Goal: Complete application form

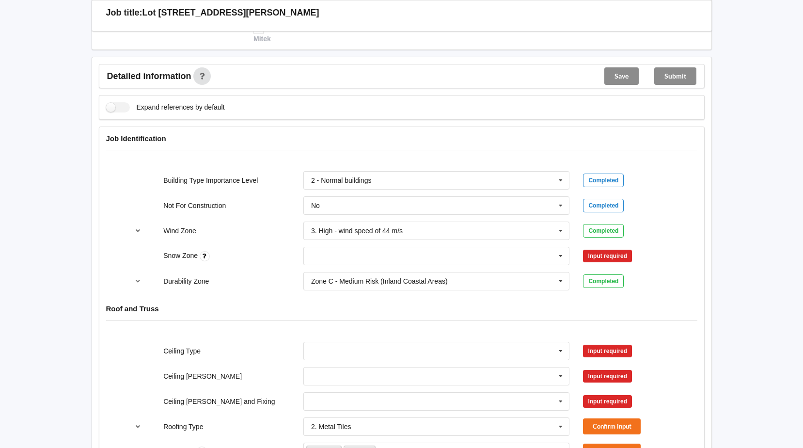
scroll to position [339, 0]
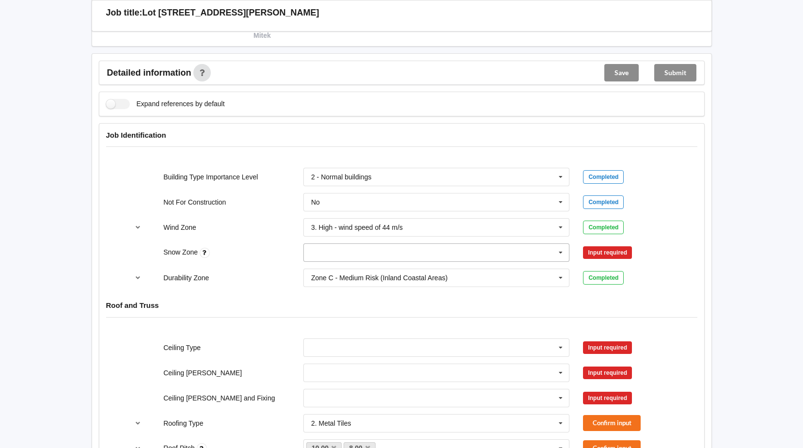
click at [563, 250] on icon at bounding box center [561, 253] width 15 height 18
click at [315, 268] on span "N0" at bounding box center [316, 271] width 9 height 8
click at [605, 258] on button "Confirm input" at bounding box center [612, 253] width 58 height 16
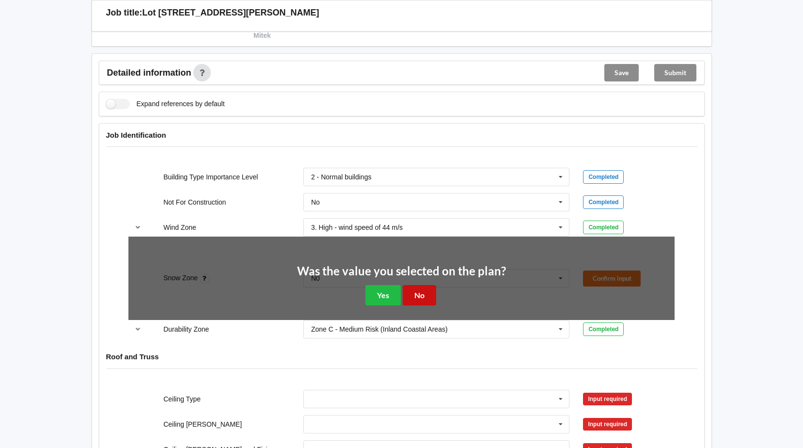
click at [409, 292] on button "No" at bounding box center [419, 295] width 33 height 20
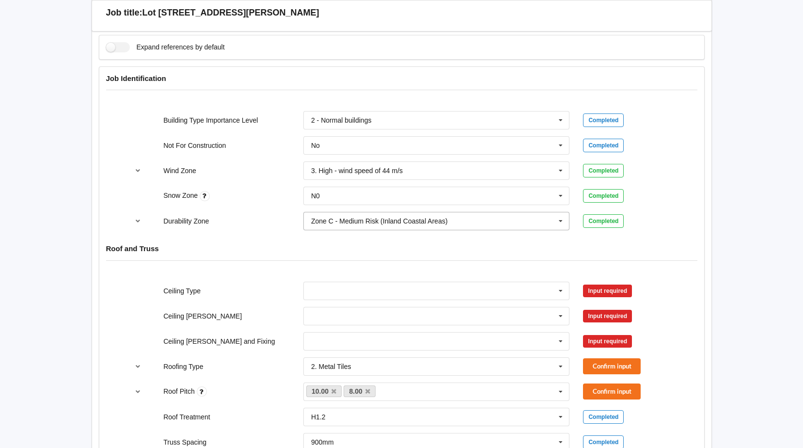
scroll to position [436, 0]
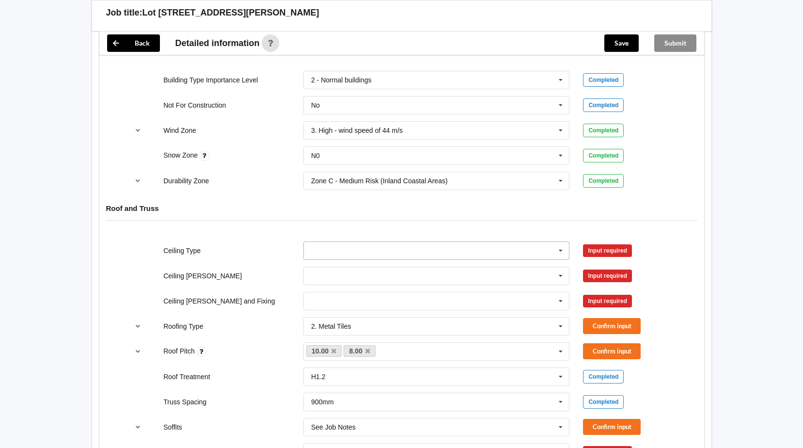
click at [561, 254] on icon at bounding box center [561, 251] width 15 height 18
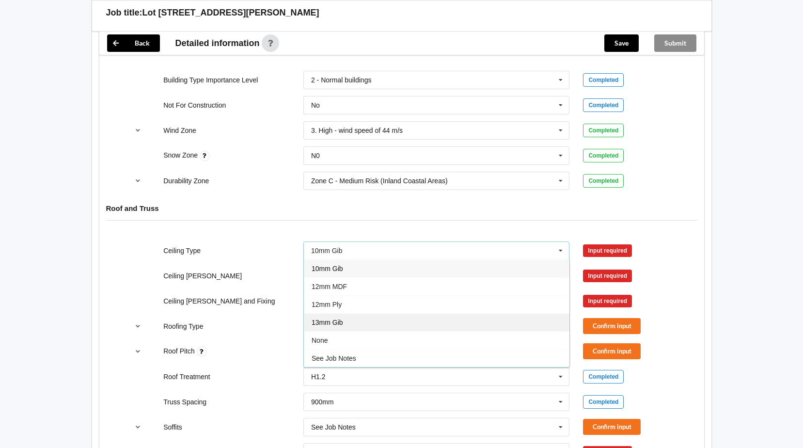
click at [349, 317] on div "13mm Gib" at bounding box center [437, 322] width 266 height 18
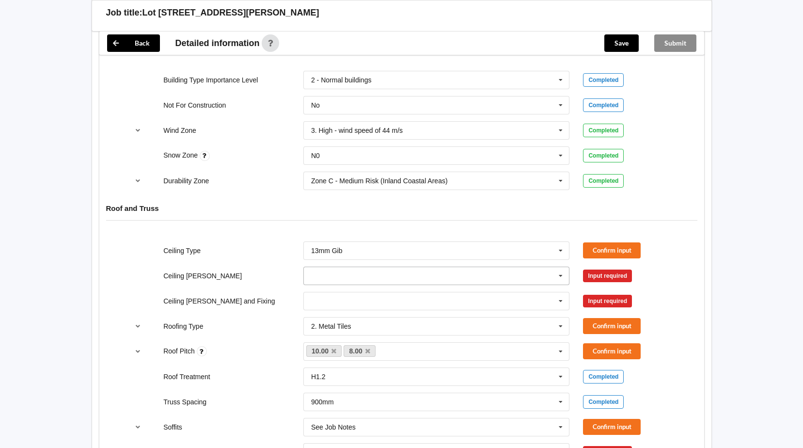
click at [562, 280] on icon at bounding box center [561, 276] width 15 height 18
click at [325, 332] on span "600mm" at bounding box center [323, 330] width 23 height 8
click at [562, 300] on icon at bounding box center [561, 301] width 15 height 18
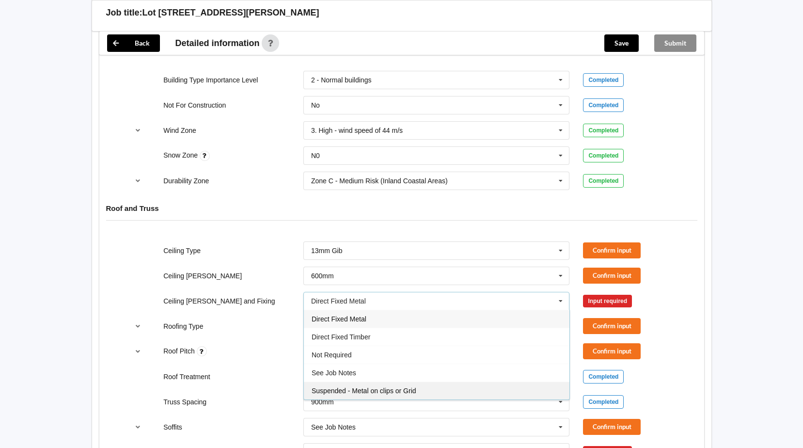
click at [342, 385] on div "Suspended - Metal on clips or Grid" at bounding box center [437, 390] width 266 height 18
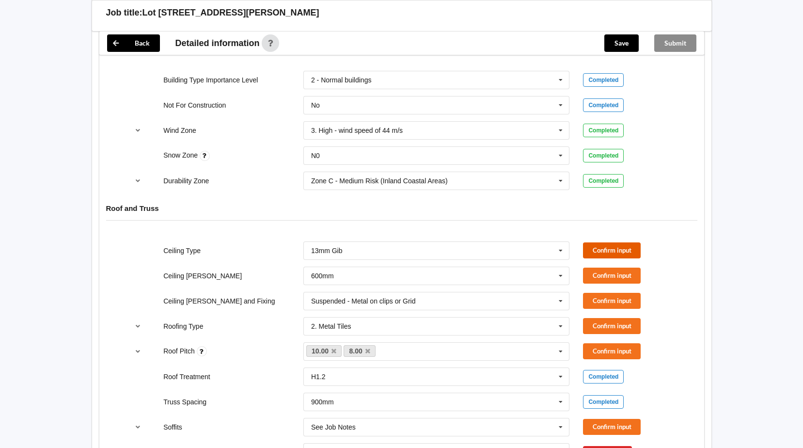
click at [595, 252] on button "Confirm input" at bounding box center [612, 250] width 58 height 16
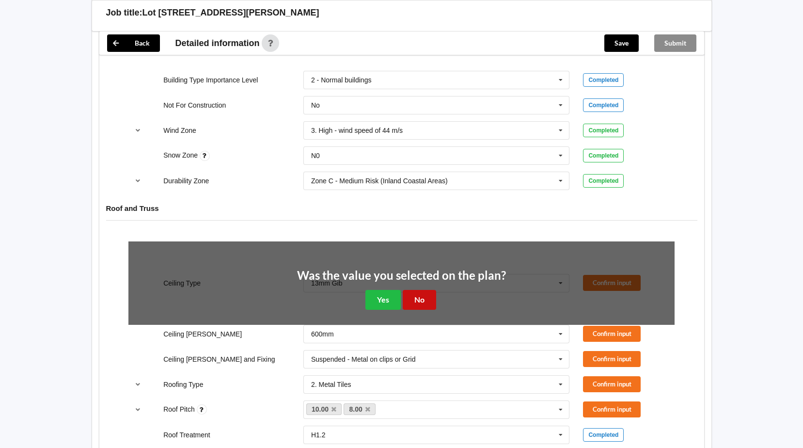
click at [412, 301] on button "No" at bounding box center [419, 300] width 33 height 20
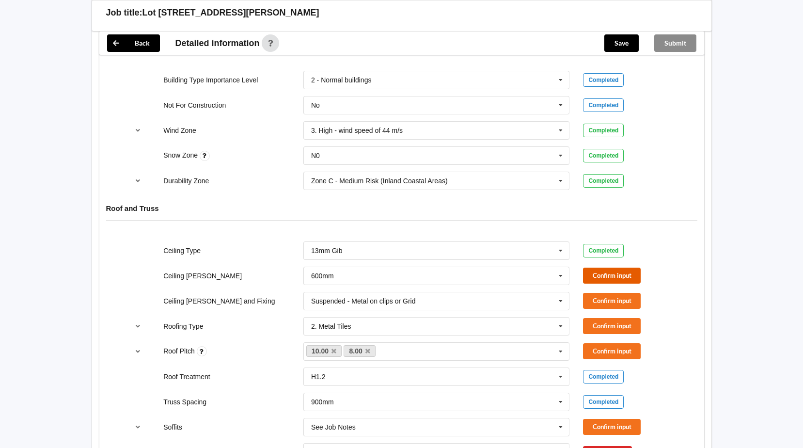
click at [613, 277] on button "Confirm input" at bounding box center [612, 276] width 58 height 16
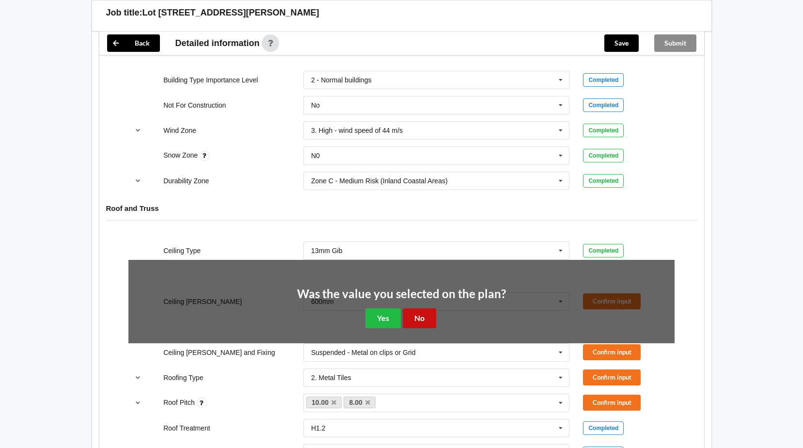
click at [418, 317] on button "No" at bounding box center [419, 318] width 33 height 20
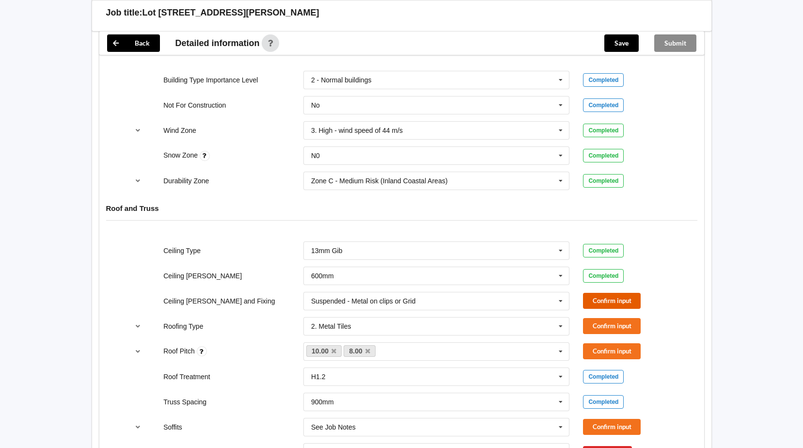
click at [599, 301] on button "Confirm input" at bounding box center [612, 301] width 58 height 16
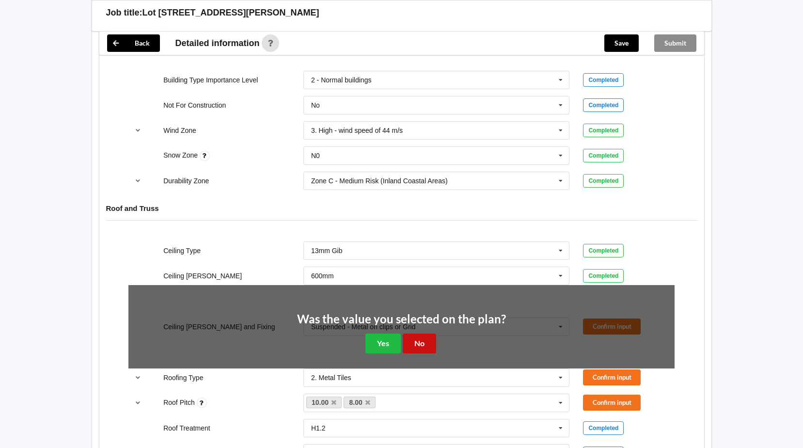
click at [420, 337] on button "No" at bounding box center [419, 343] width 33 height 20
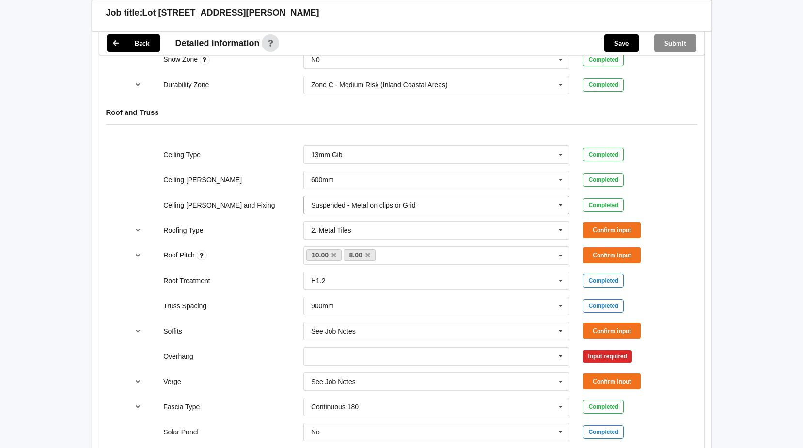
scroll to position [533, 0]
click at [619, 231] on button "Confirm input" at bounding box center [612, 229] width 58 height 16
click at [603, 256] on button "Confirm input" at bounding box center [612, 254] width 58 height 16
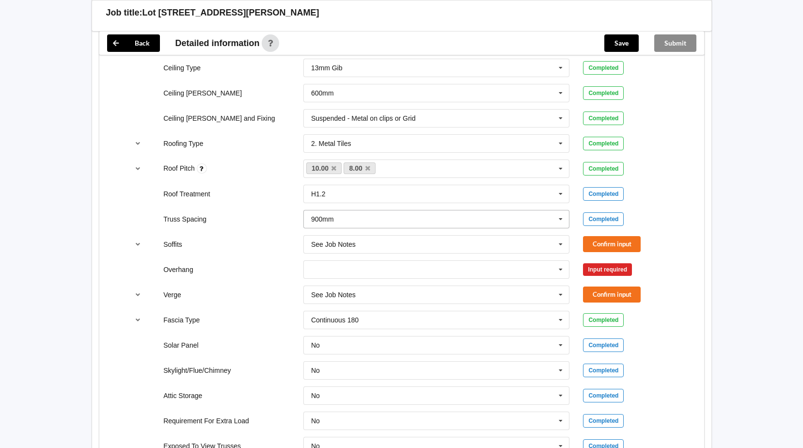
scroll to position [630, 0]
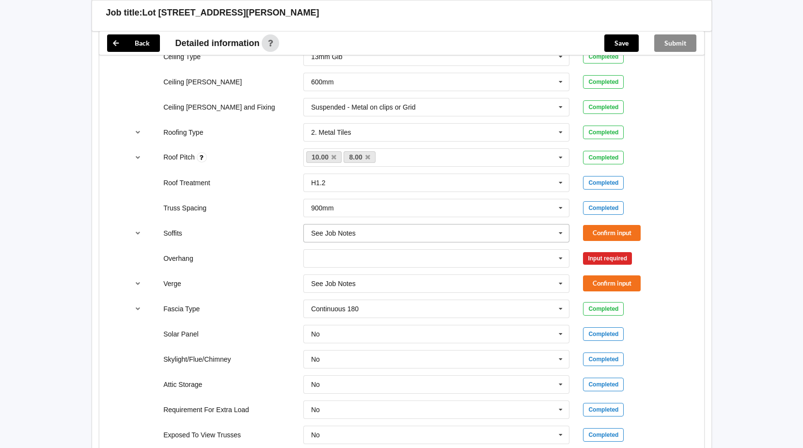
click at [560, 232] on icon at bounding box center [561, 233] width 15 height 18
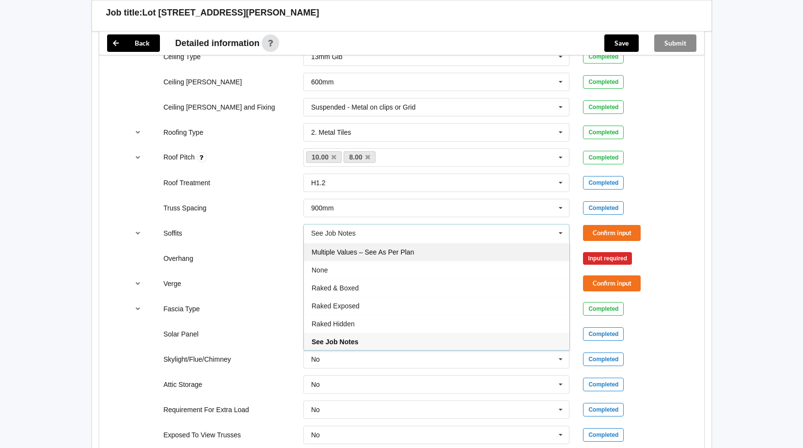
click at [409, 254] on span "Multiple Values – See As Per Plan" at bounding box center [363, 252] width 102 height 8
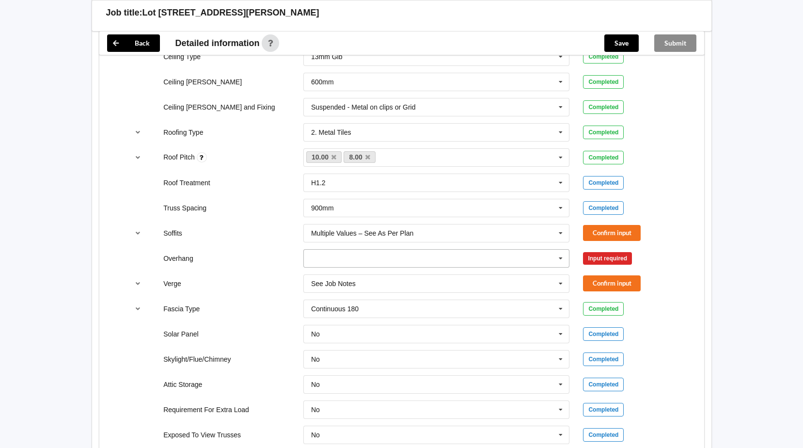
click at [563, 257] on icon at bounding box center [561, 259] width 15 height 18
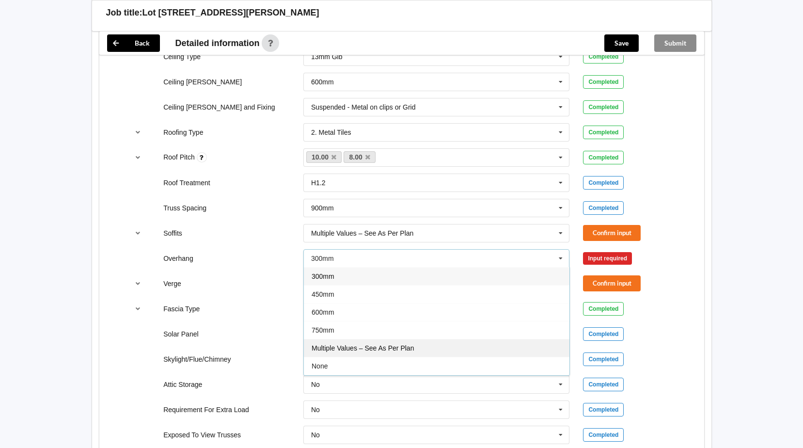
click at [354, 346] on span "Multiple Values – See As Per Plan" at bounding box center [363, 348] width 102 height 8
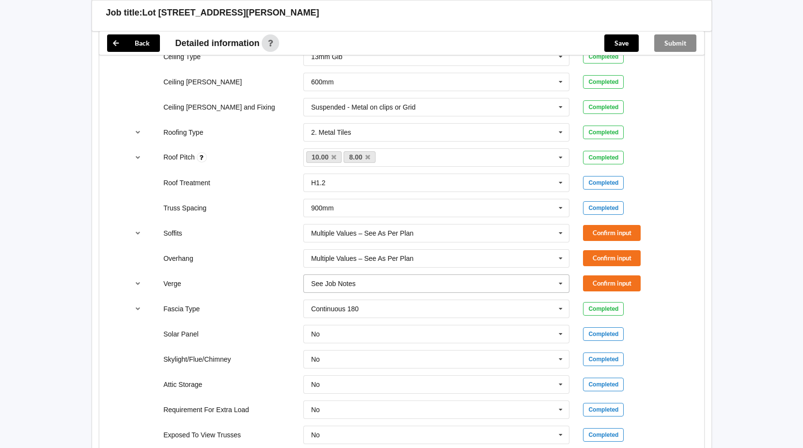
click at [562, 283] on icon at bounding box center [561, 284] width 15 height 18
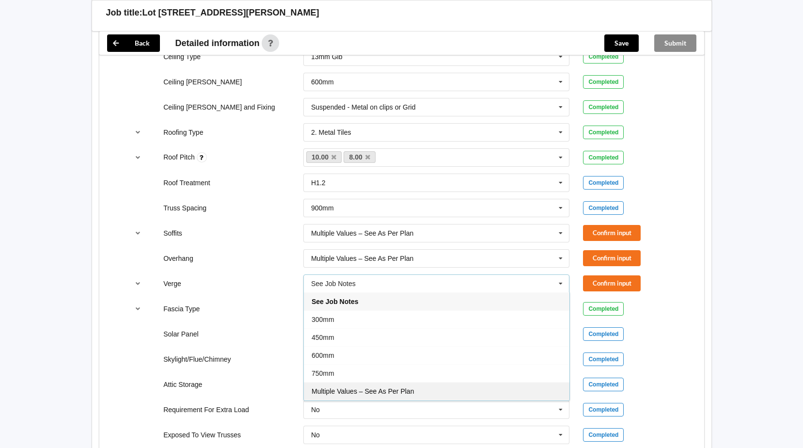
click at [344, 389] on span "Multiple Values – See As Per Plan" at bounding box center [363, 391] width 102 height 8
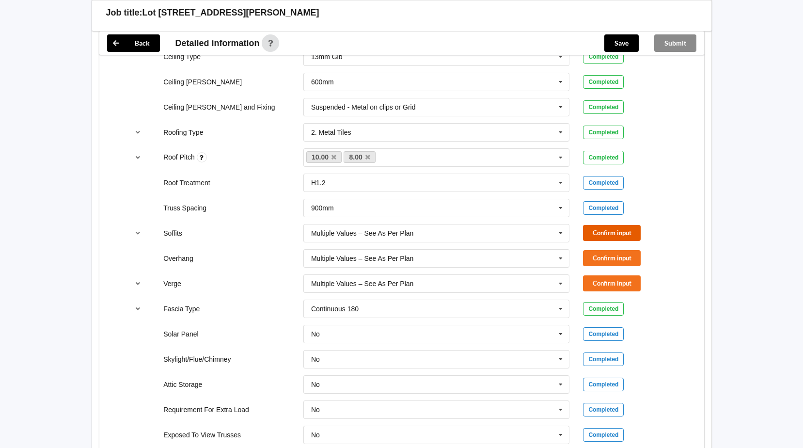
click at [613, 232] on button "Confirm input" at bounding box center [612, 233] width 58 height 16
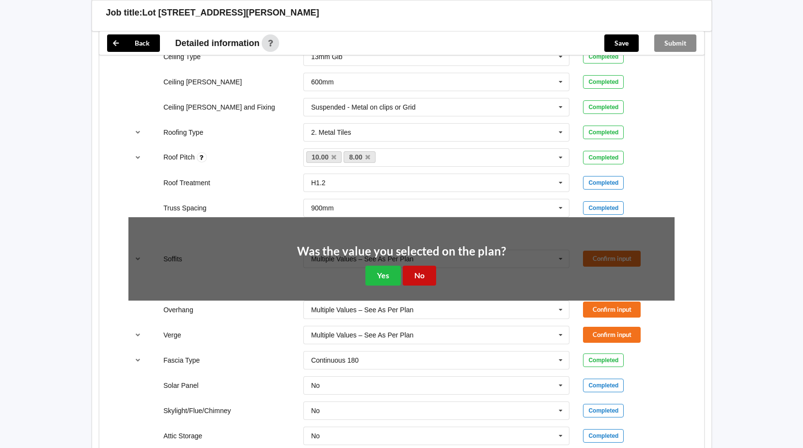
click at [423, 275] on button "No" at bounding box center [419, 276] width 33 height 20
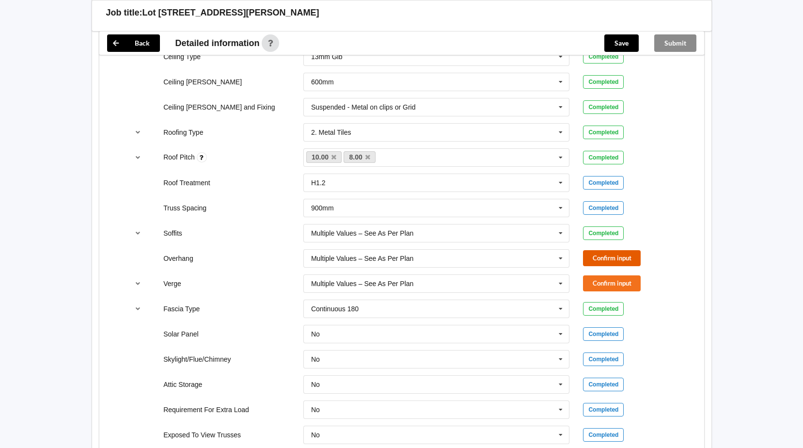
click at [602, 256] on button "Confirm input" at bounding box center [612, 258] width 58 height 16
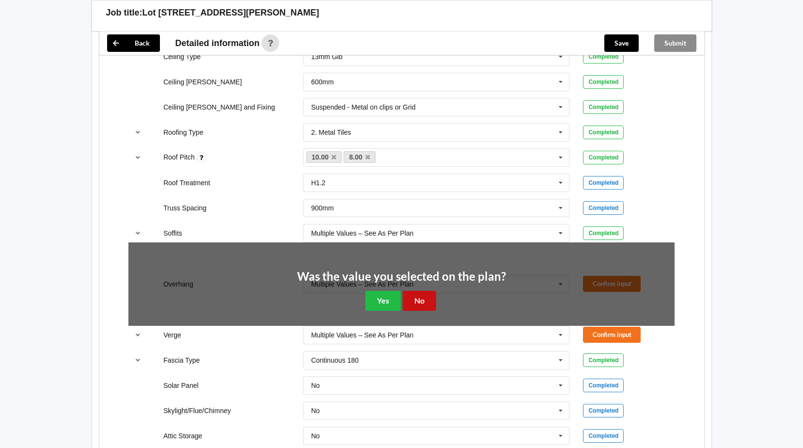
click at [411, 297] on button "No" at bounding box center [419, 301] width 33 height 20
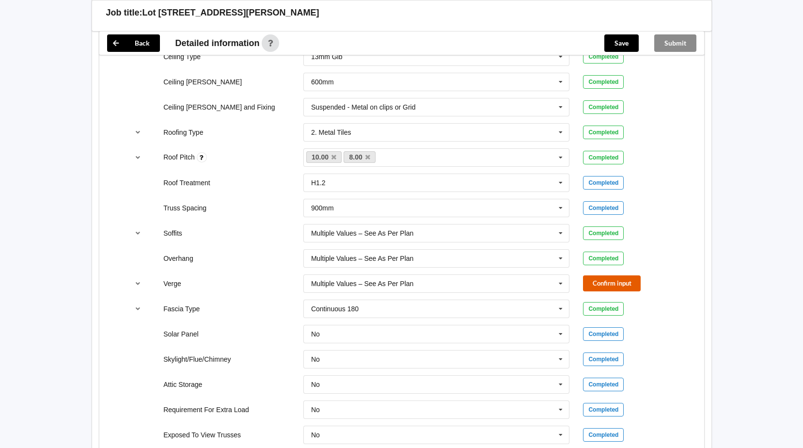
click at [590, 282] on button "Confirm input" at bounding box center [612, 283] width 58 height 16
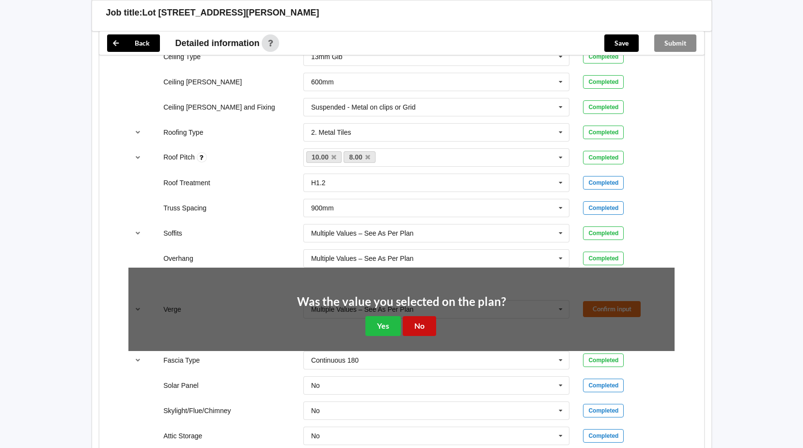
click at [423, 320] on button "No" at bounding box center [419, 326] width 33 height 20
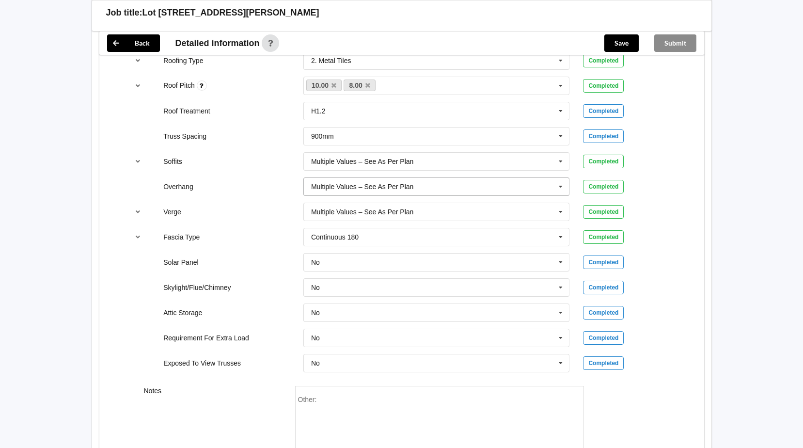
scroll to position [776, 0]
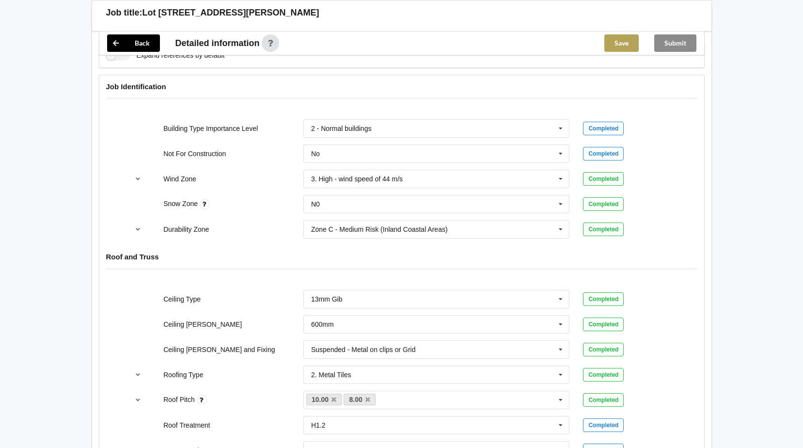
click at [618, 40] on button "Save" at bounding box center [621, 42] width 34 height 17
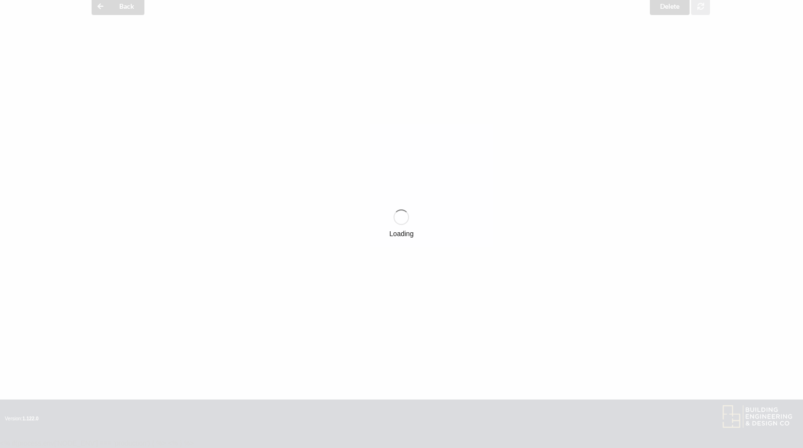
scroll to position [388, 0]
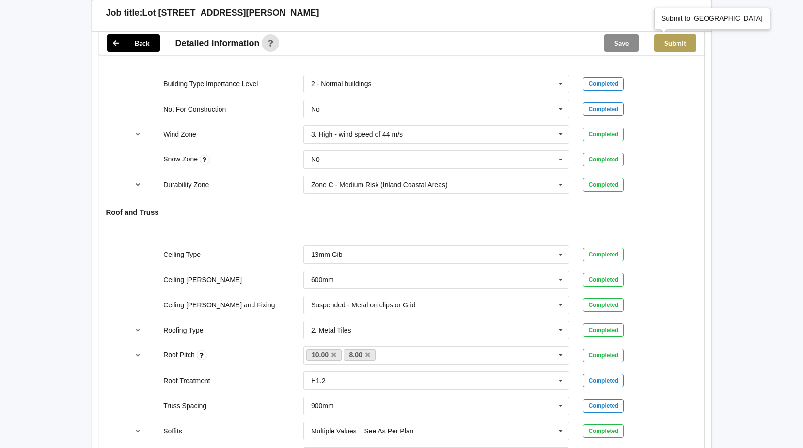
click at [680, 41] on button "Submit" at bounding box center [675, 42] width 42 height 17
